Goal: Navigation & Orientation: Find specific page/section

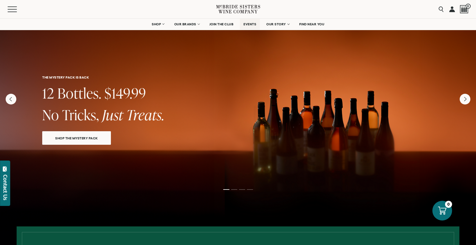
click at [252, 23] on span "EVENTS" at bounding box center [250, 24] width 13 height 4
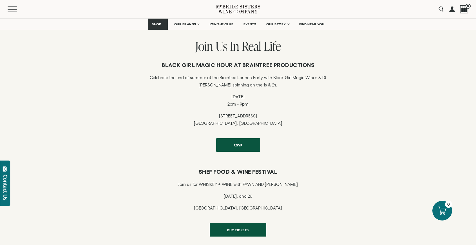
scroll to position [158, 0]
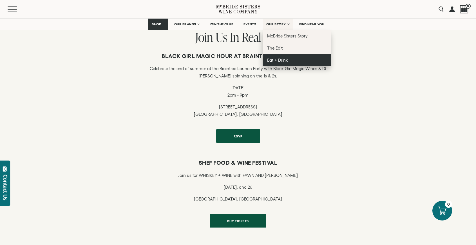
click at [271, 59] on span "Eat + Drink" at bounding box center [277, 60] width 21 height 5
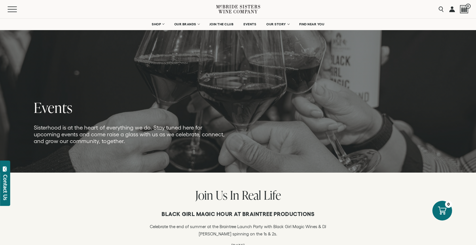
scroll to position [0, 0]
click at [245, 12] on icon at bounding box center [248, 12] width 17 height 4
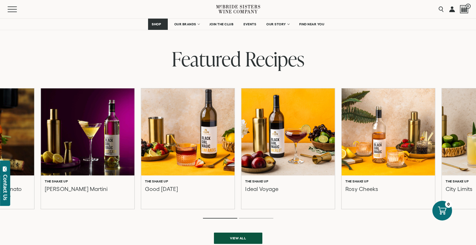
scroll to position [131, 0]
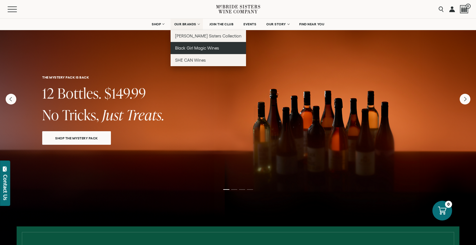
click at [190, 46] on span "Black Girl Magic Wines" at bounding box center [197, 48] width 44 height 5
